Goal: Information Seeking & Learning: Learn about a topic

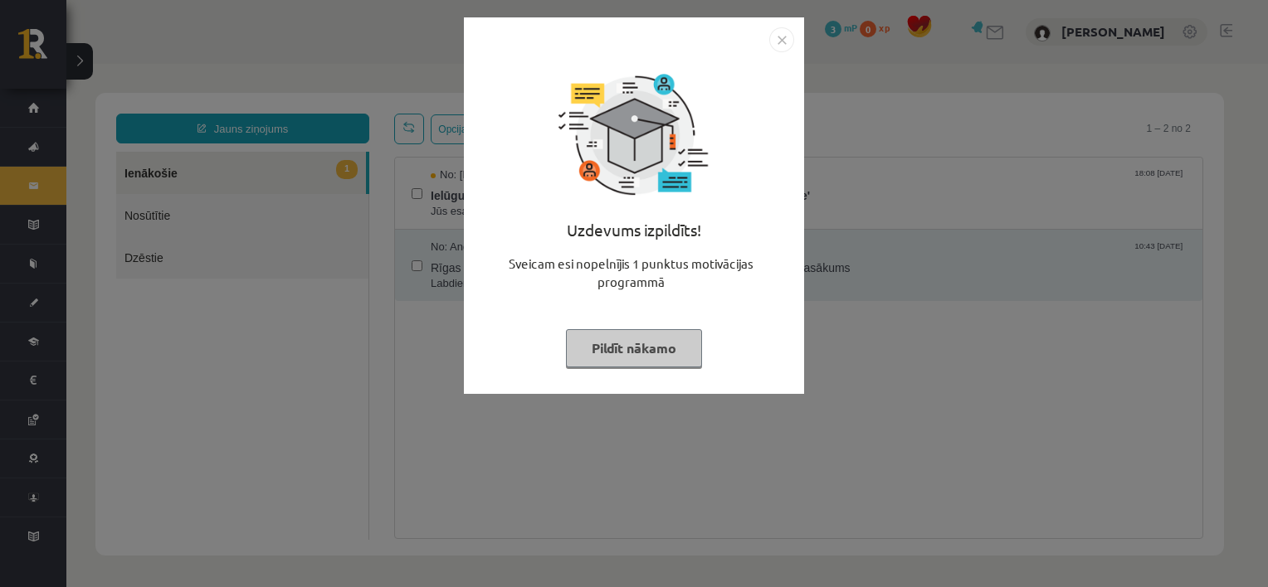
click at [677, 349] on button "Pildīt nākamo" at bounding box center [634, 348] width 136 height 38
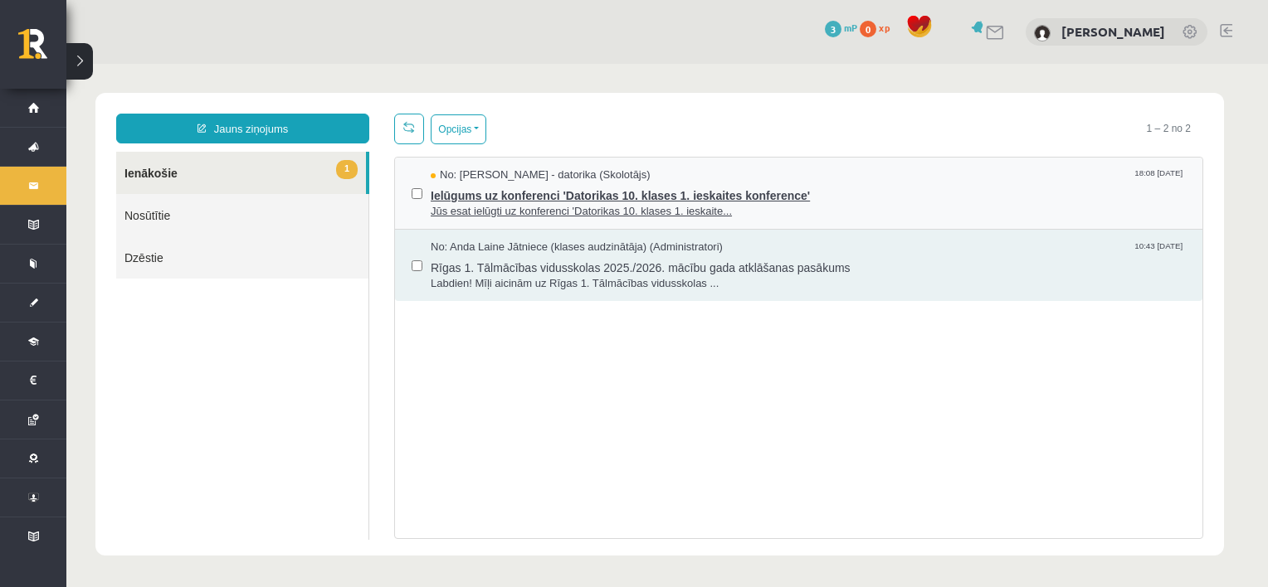
click at [518, 204] on span "Jūs esat ielūgti uz konferenci 'Datorikas 10. klases 1. ieskaite..." at bounding box center [808, 212] width 755 height 16
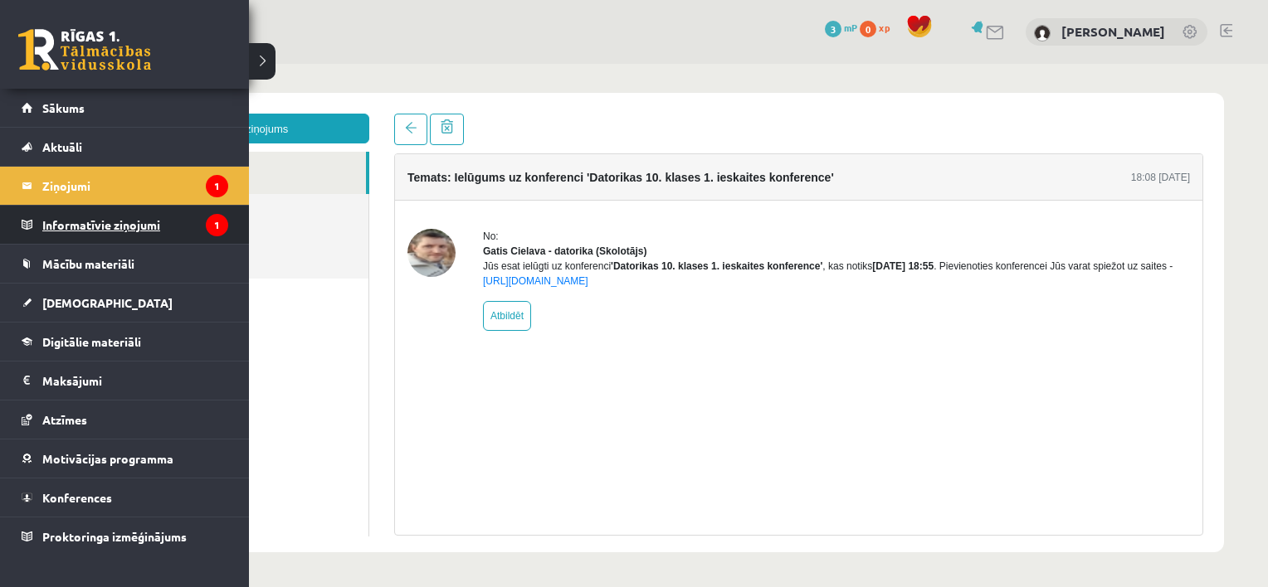
click at [123, 225] on legend "Informatīvie ziņojumi 1" at bounding box center [135, 225] width 186 height 38
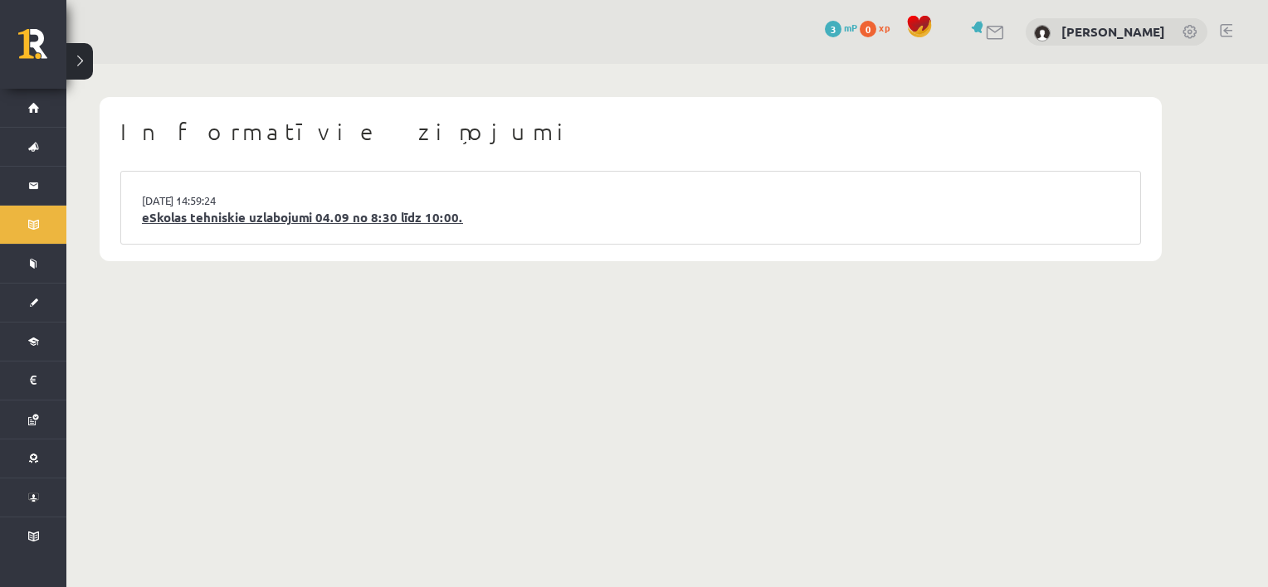
click at [189, 216] on link "eSkolas tehniskie uzlabojumi 04.09 no 8:30 līdz 10:00." at bounding box center [630, 217] width 977 height 19
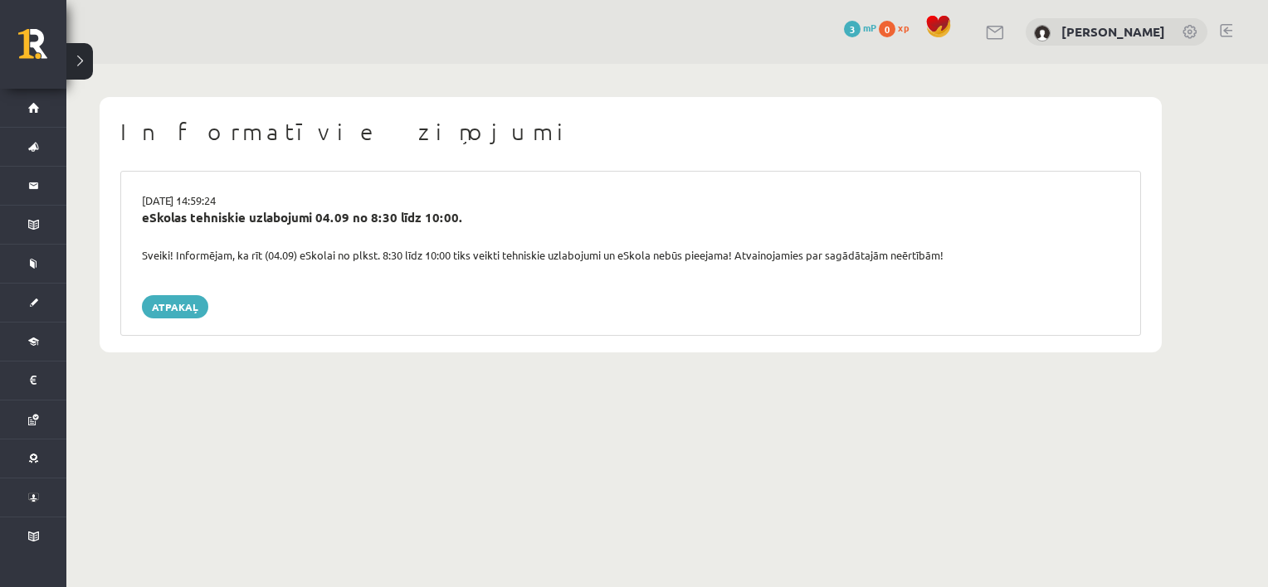
click at [926, 28] on span at bounding box center [938, 26] width 25 height 25
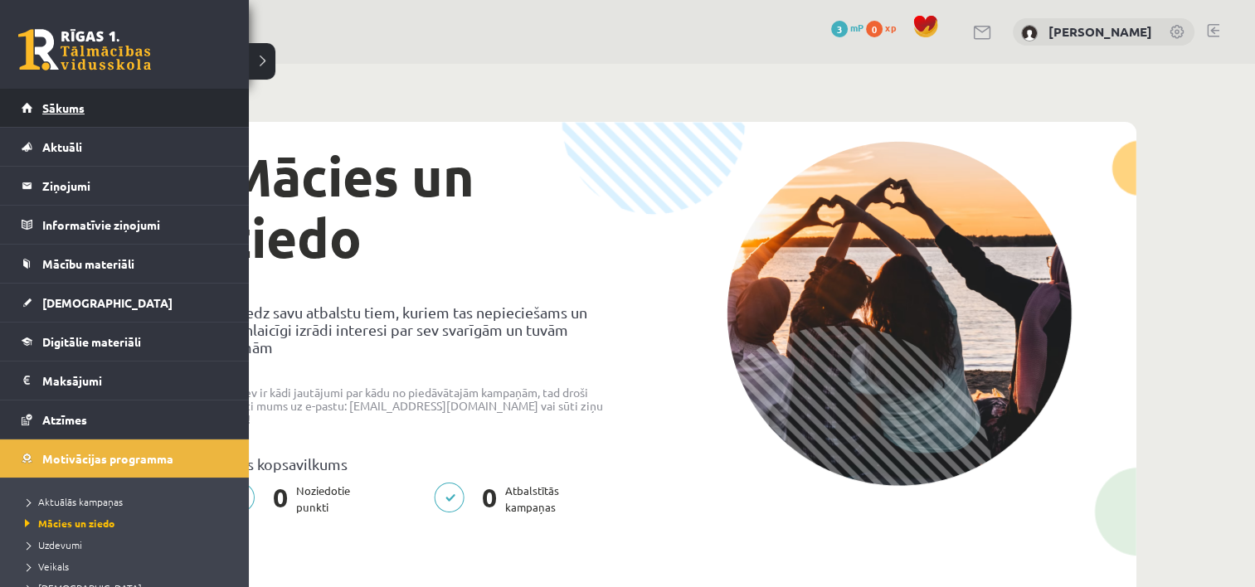
click at [32, 113] on link "Sākums" at bounding box center [125, 108] width 207 height 38
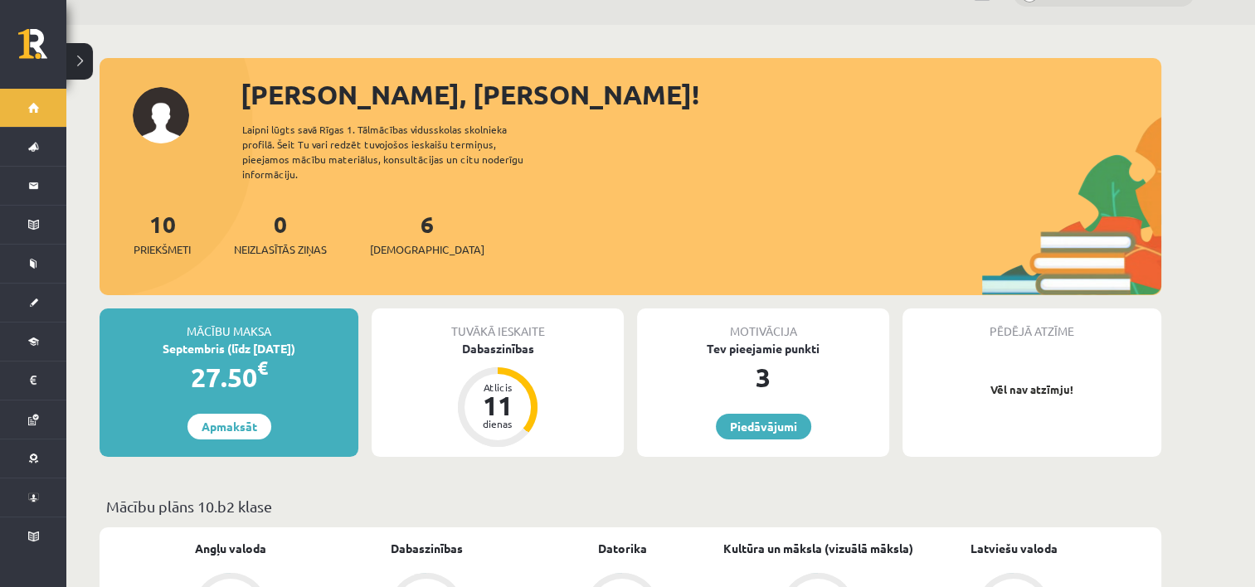
scroll to position [27, 0]
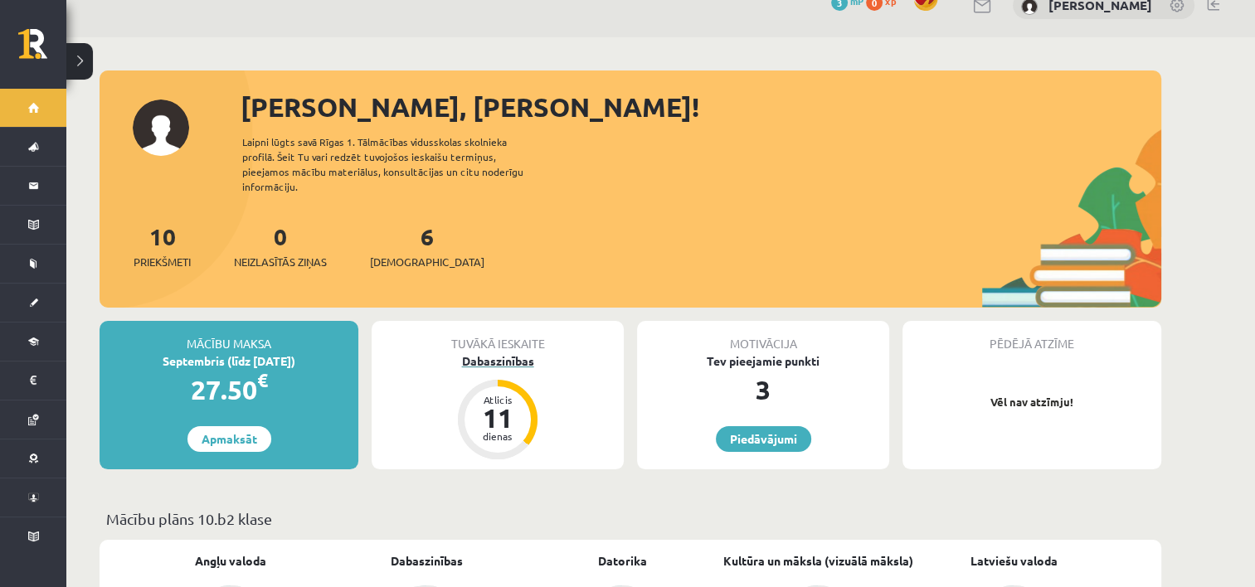
click at [508, 395] on div "Atlicis" at bounding box center [498, 400] width 50 height 10
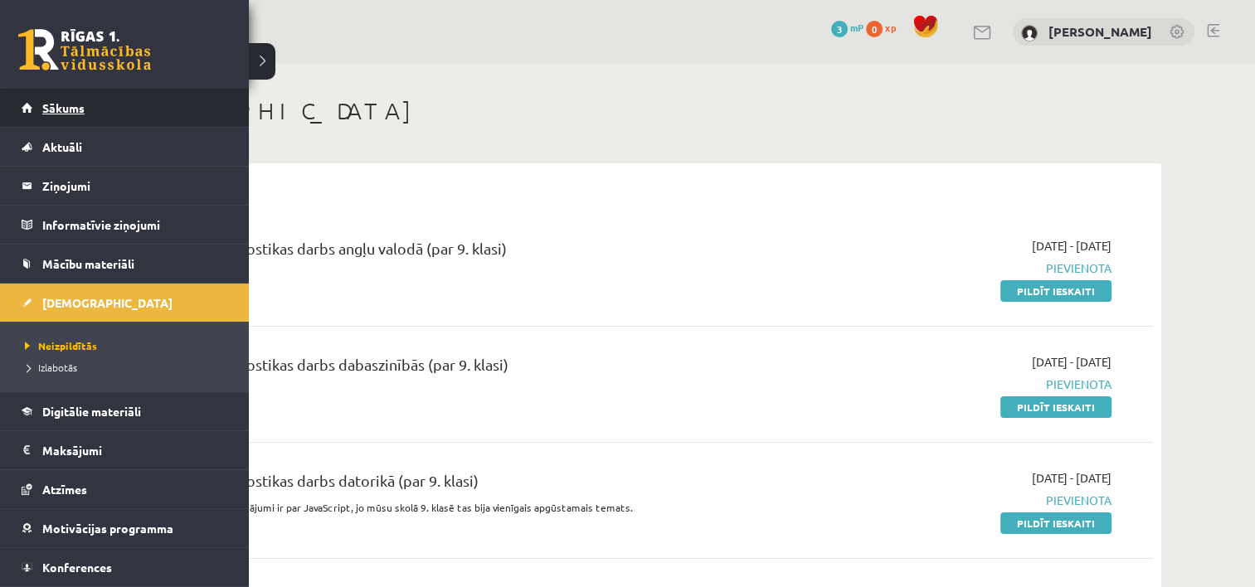
click at [46, 108] on span "Sākums" at bounding box center [63, 107] width 42 height 15
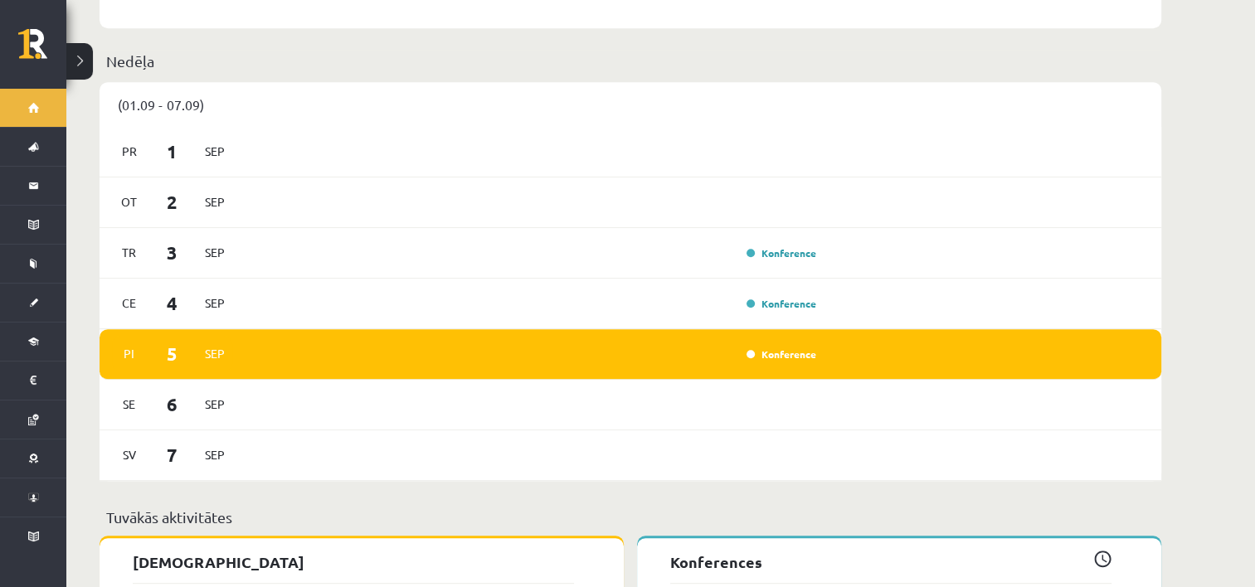
scroll to position [899, 0]
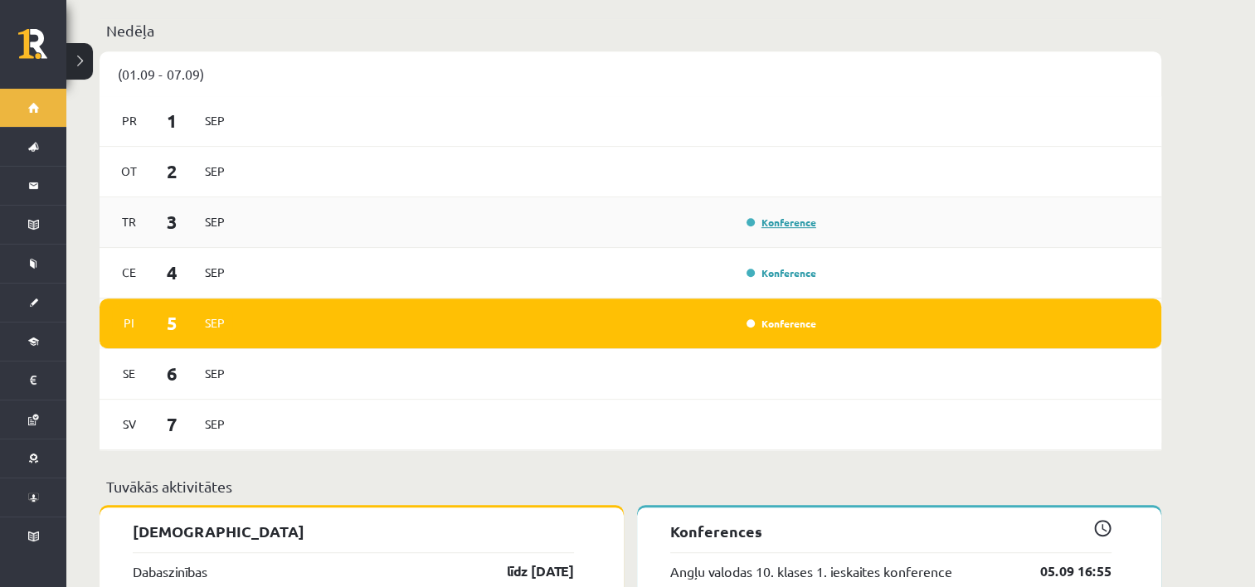
click at [776, 216] on link "Konference" at bounding box center [782, 222] width 70 height 13
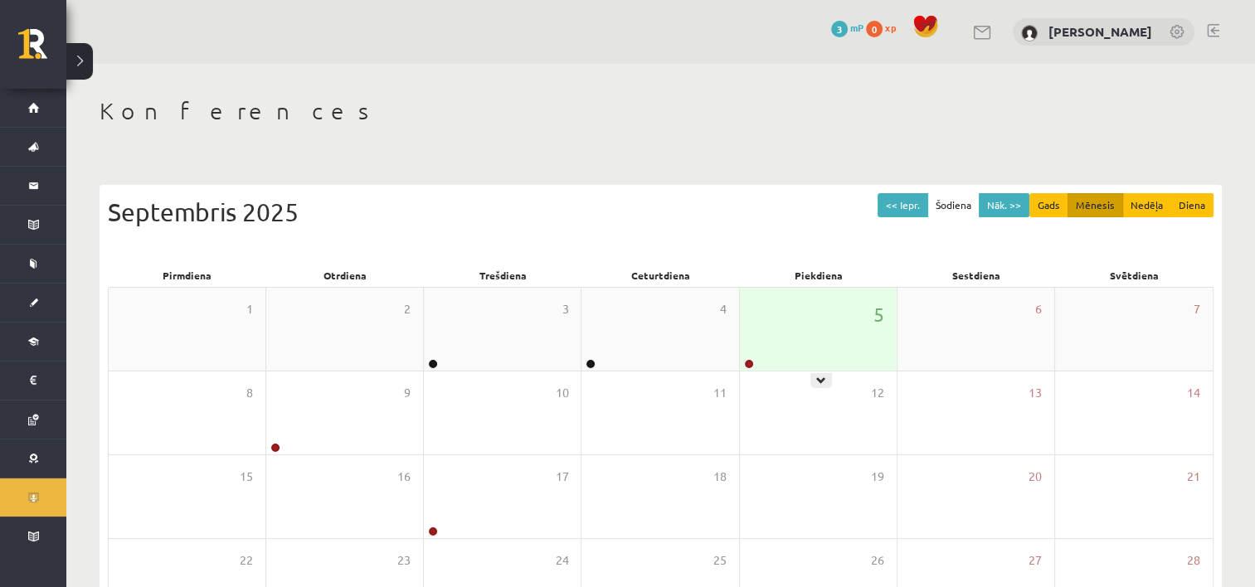
click at [766, 326] on div "5" at bounding box center [818, 329] width 157 height 83
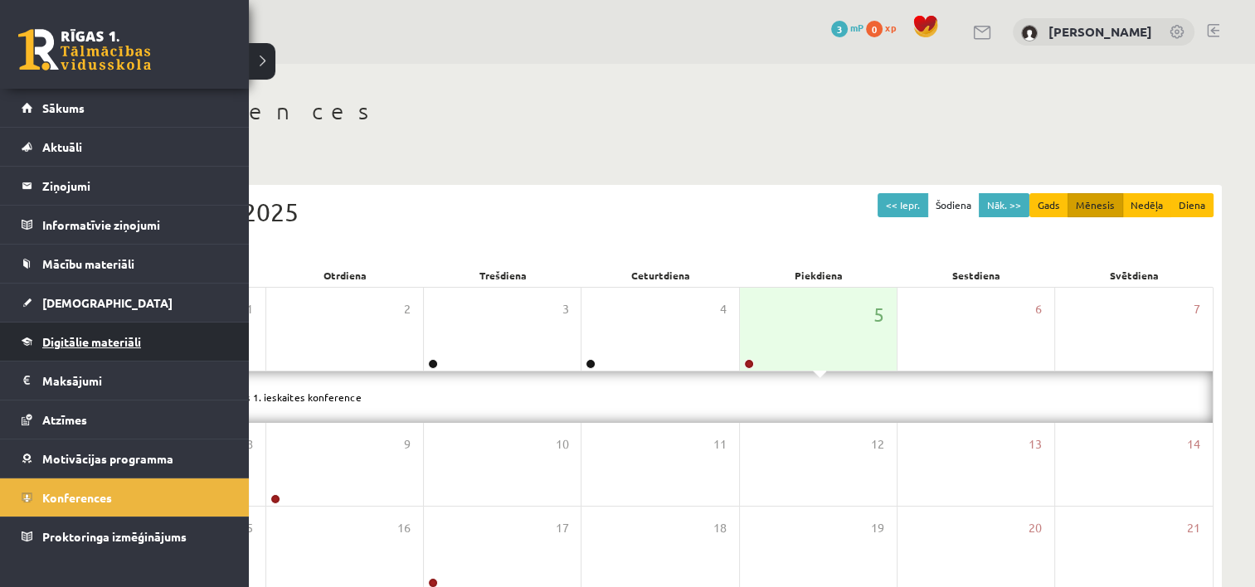
click at [85, 343] on span "Digitālie materiāli" at bounding box center [91, 341] width 99 height 15
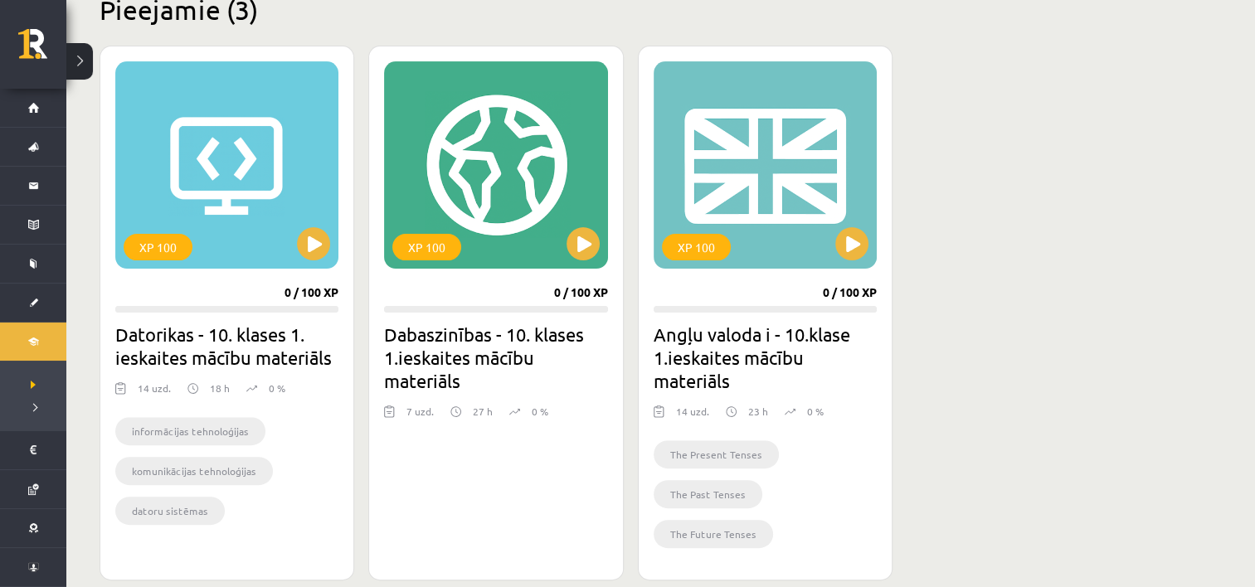
scroll to position [459, 0]
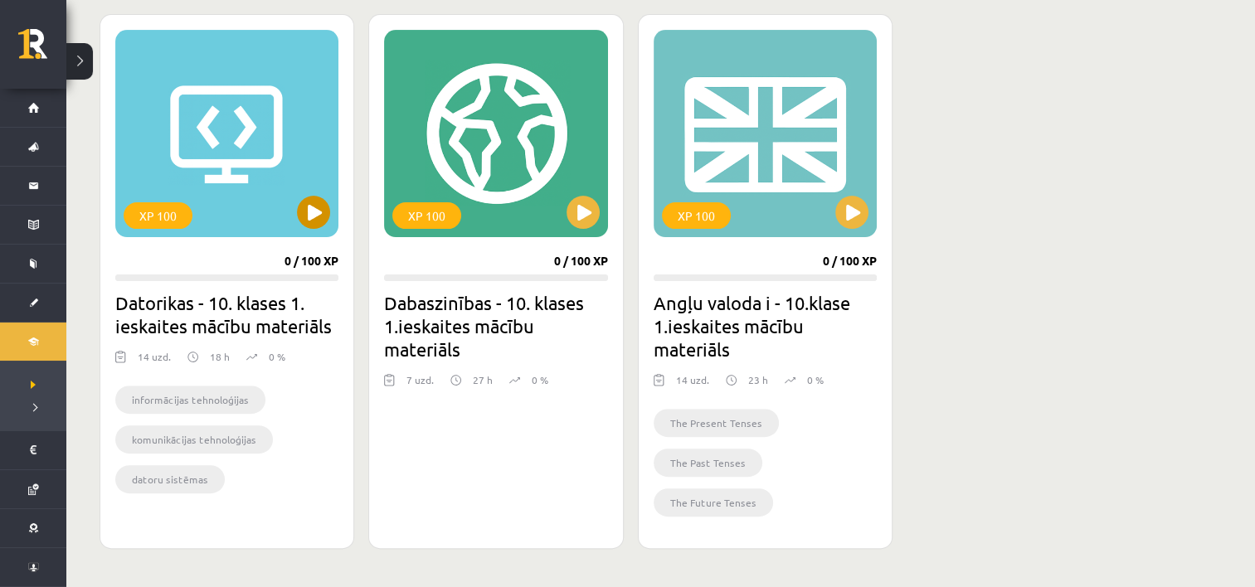
click at [250, 178] on div "XP 100" at bounding box center [226, 133] width 223 height 207
click at [173, 207] on div "XP 100" at bounding box center [158, 215] width 69 height 27
click at [214, 139] on div "XP 100" at bounding box center [226, 133] width 223 height 207
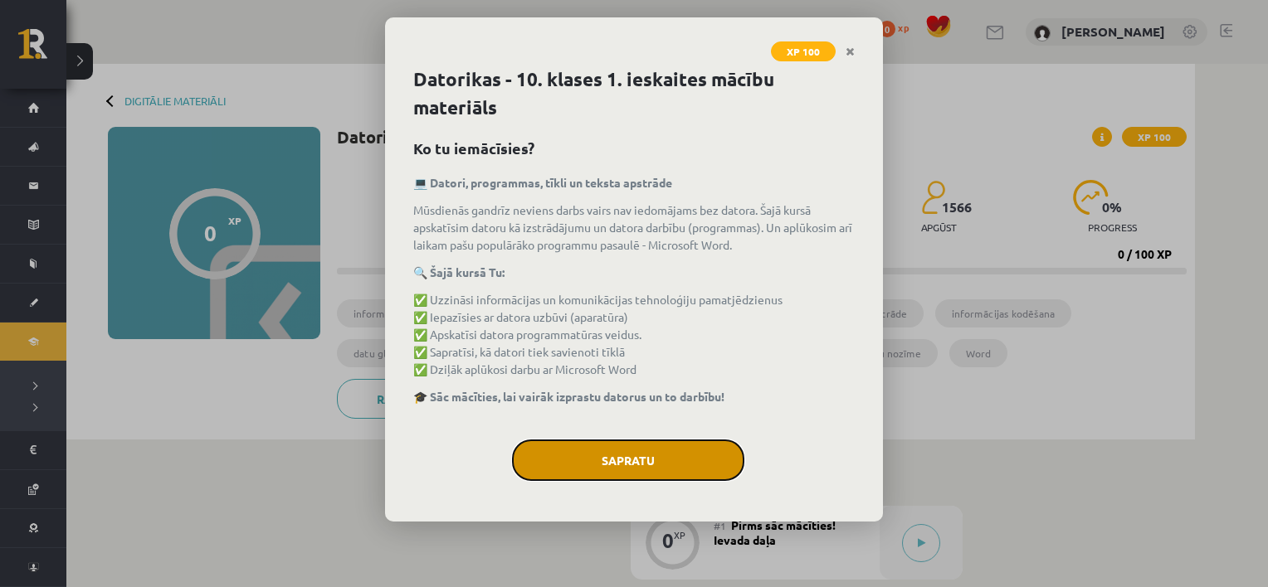
click at [554, 471] on button "Sapratu" at bounding box center [628, 460] width 232 height 41
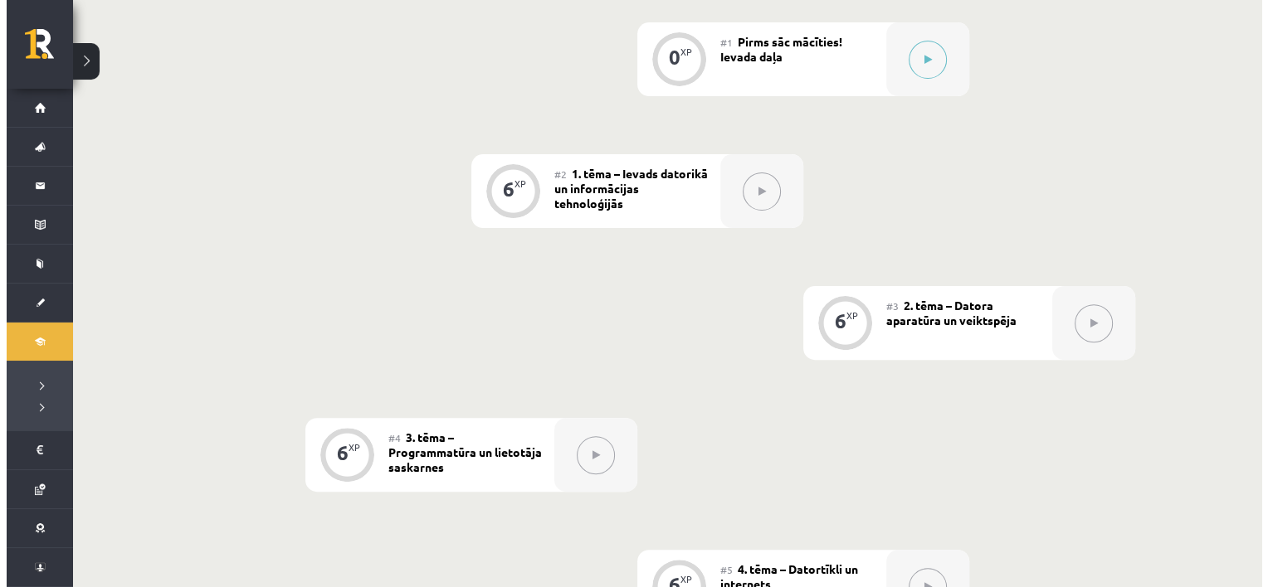
scroll to position [297, 0]
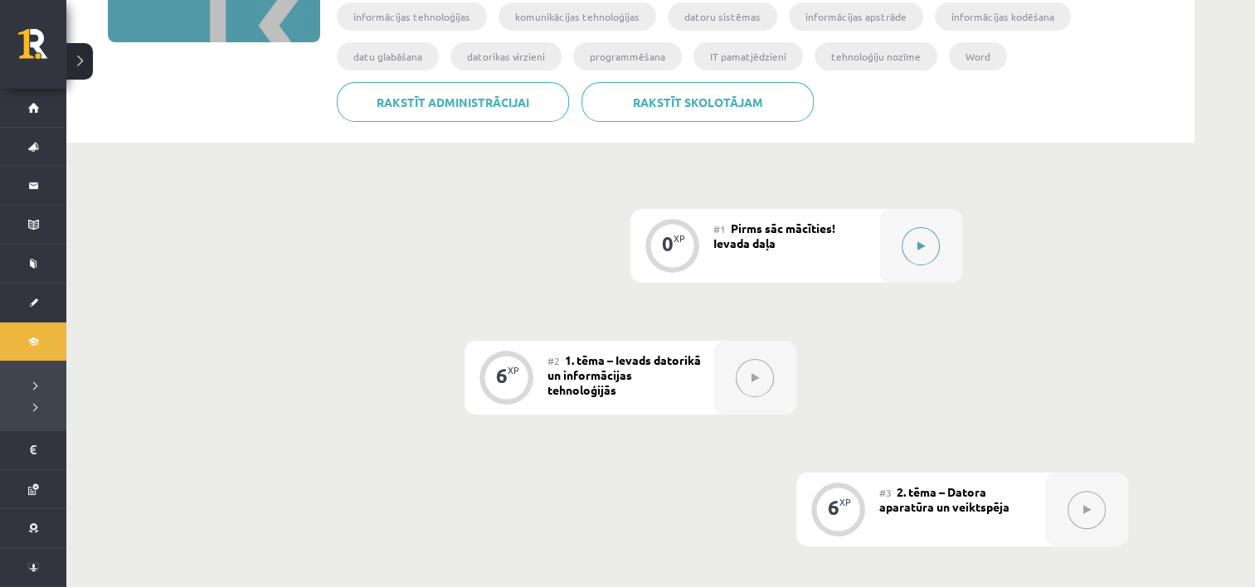
click at [920, 246] on icon at bounding box center [921, 246] width 7 height 10
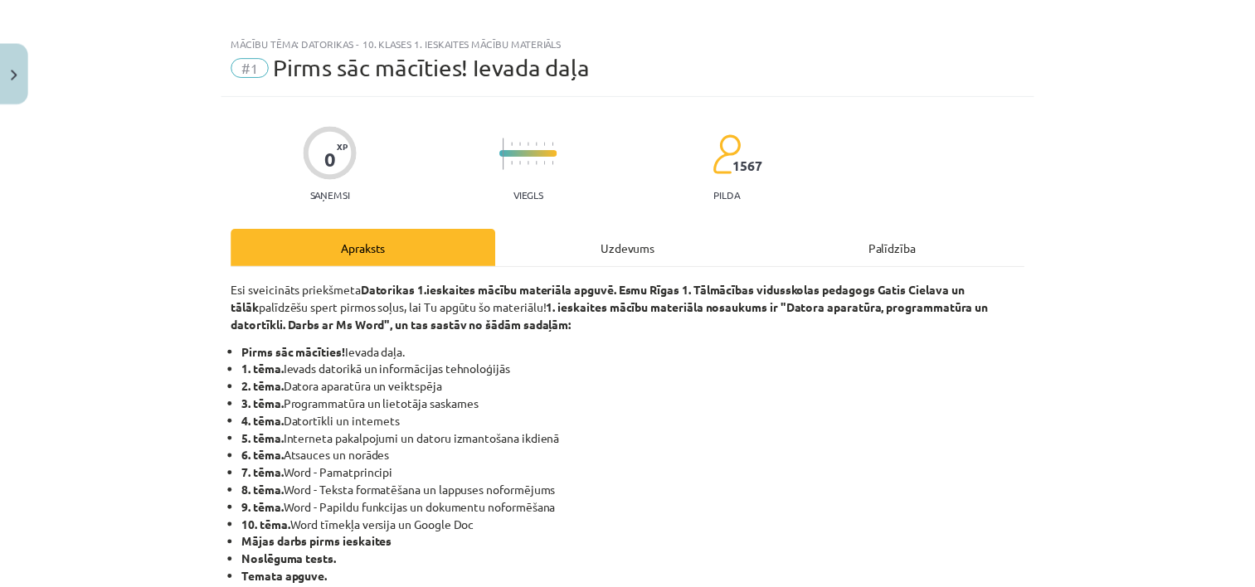
scroll to position [0, 0]
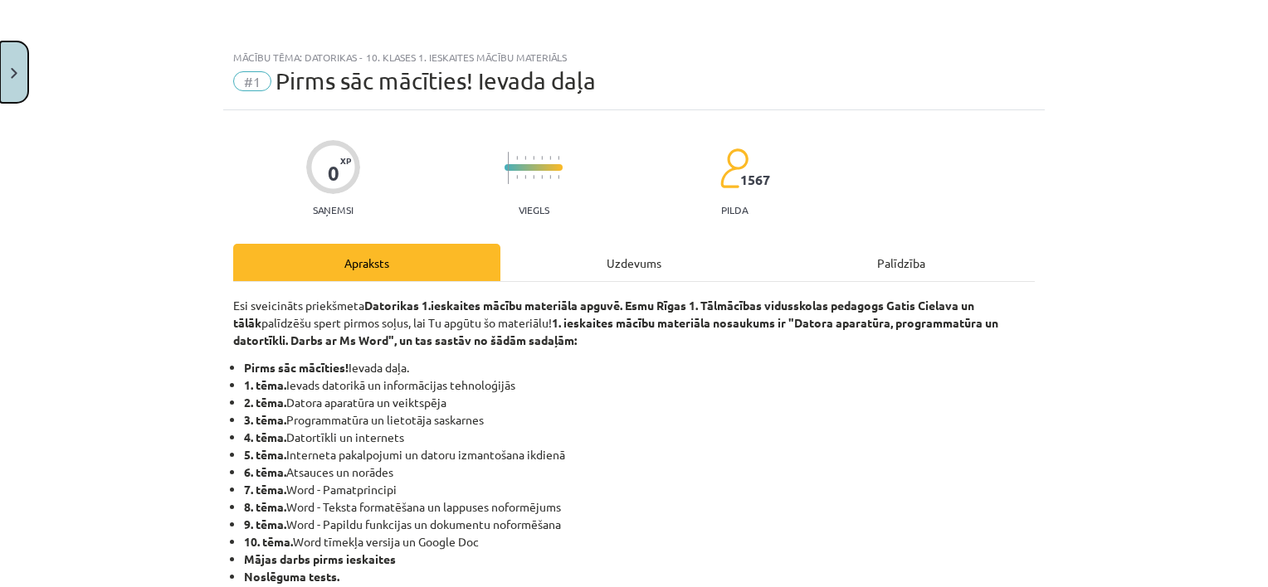
click at [10, 73] on button "Close" at bounding box center [14, 71] width 28 height 61
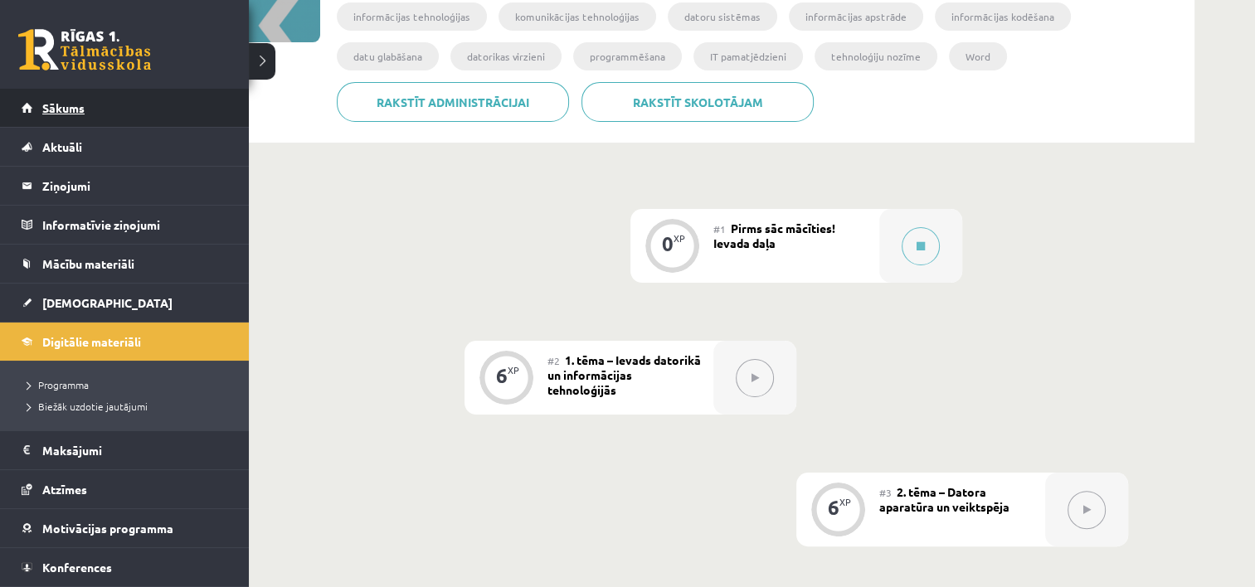
click at [37, 113] on link "Sākums" at bounding box center [125, 108] width 207 height 38
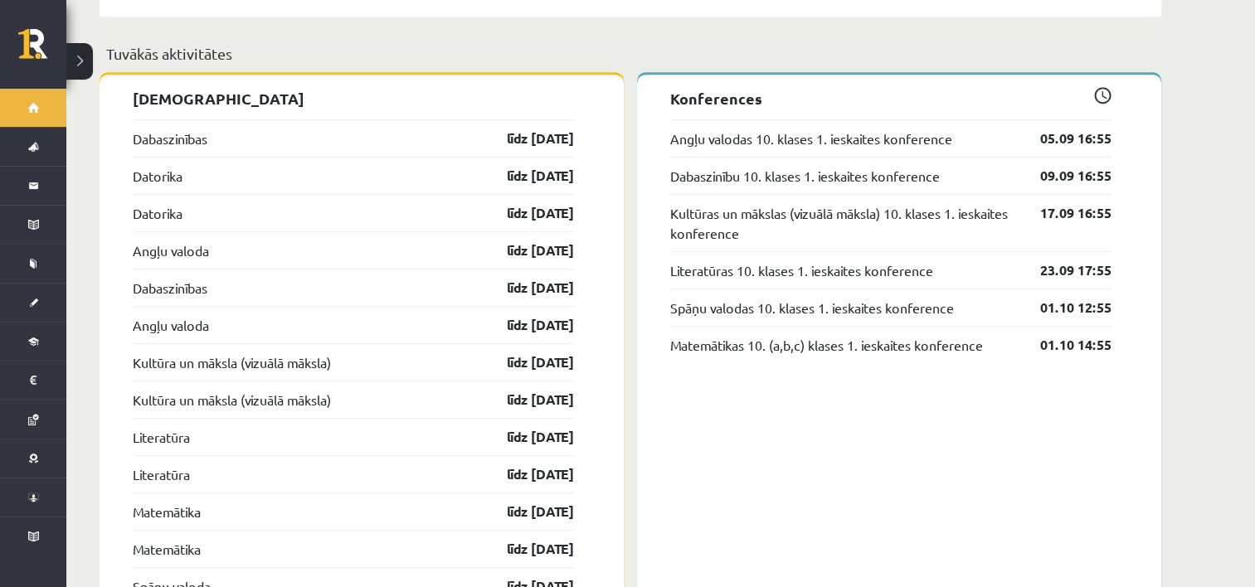
scroll to position [1314, 0]
